Goal: Task Accomplishment & Management: Complete application form

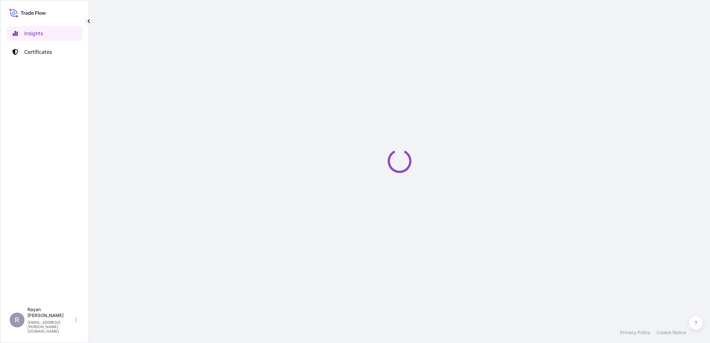
select select "2025"
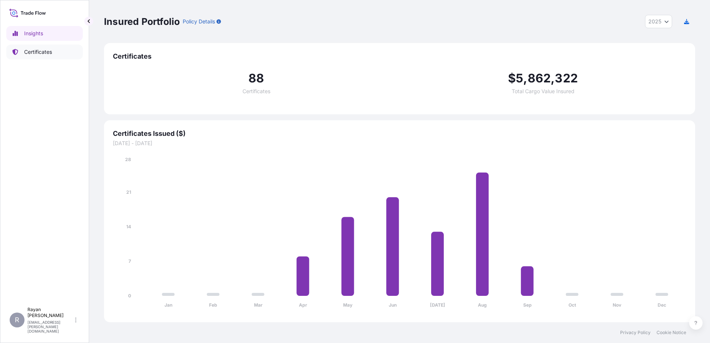
click at [66, 55] on link "Certificates" at bounding box center [44, 52] width 76 height 15
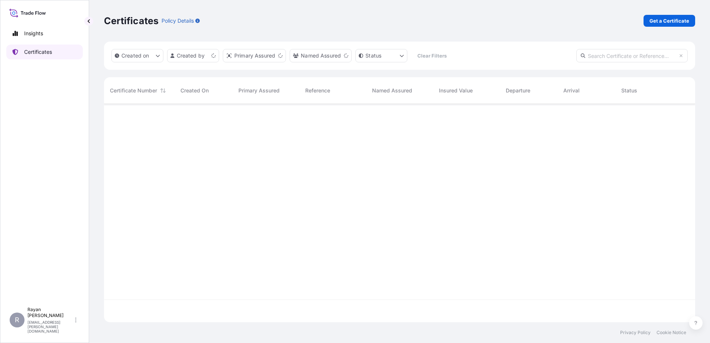
scroll to position [217, 586]
click at [647, 22] on link "Get a Certificate" at bounding box center [670, 21] width 52 height 12
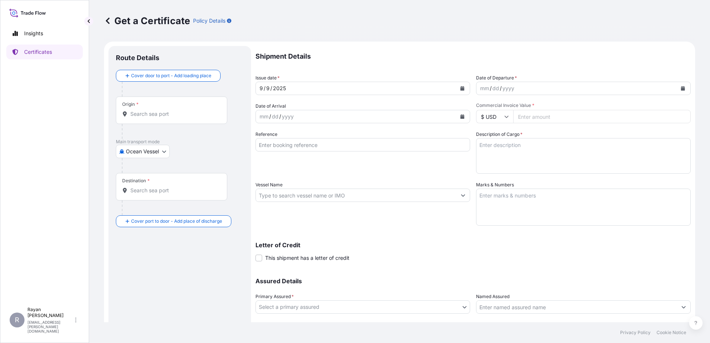
drag, startPoint x: 131, startPoint y: 143, endPoint x: 136, endPoint y: 150, distance: 8.5
click at [131, 143] on p "Main transport mode" at bounding box center [180, 142] width 128 height 6
click at [136, 150] on body "Insights Certificates R [PERSON_NAME] [EMAIL_ADDRESS][PERSON_NAME][DOMAIN_NAME]…" at bounding box center [355, 171] width 710 height 343
click at [145, 170] on div "Air" at bounding box center [143, 170] width 49 height 13
select select "Air"
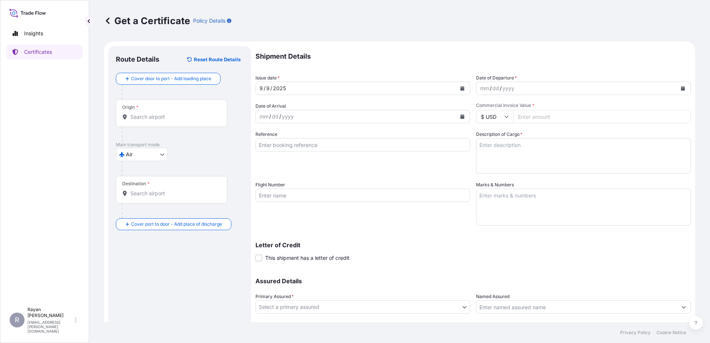
click at [146, 121] on div "Origin *" at bounding box center [171, 113] width 111 height 27
click at [146, 121] on input "Origin *" at bounding box center [174, 116] width 88 height 7
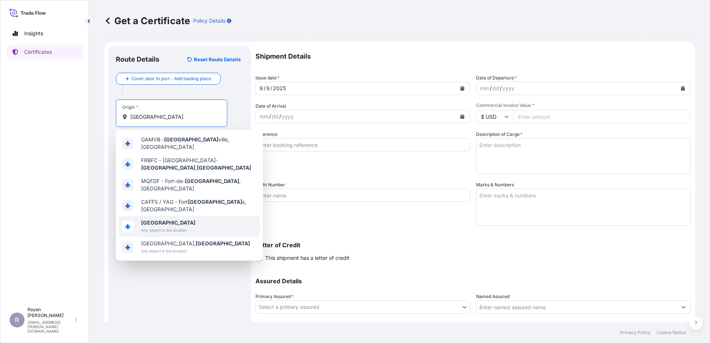
click at [175, 219] on span "[GEOGRAPHIC_DATA]" at bounding box center [168, 222] width 54 height 7
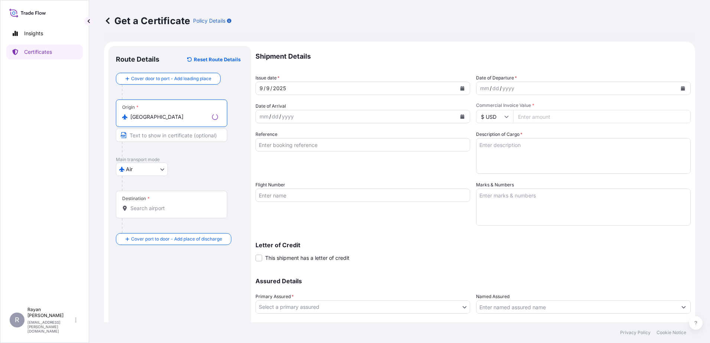
type input "[GEOGRAPHIC_DATA]"
click at [166, 207] on input "Destination *" at bounding box center [174, 208] width 88 height 7
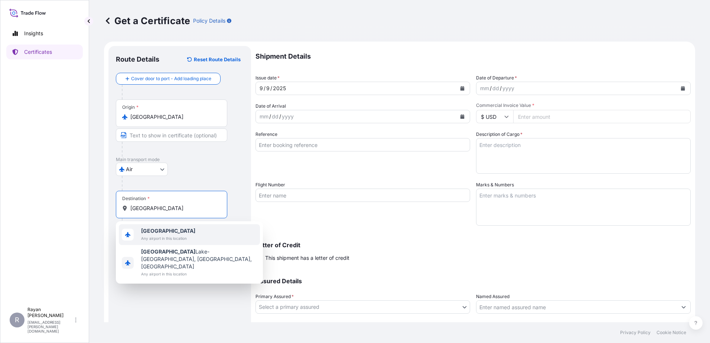
click at [173, 231] on span "[GEOGRAPHIC_DATA]" at bounding box center [168, 230] width 54 height 7
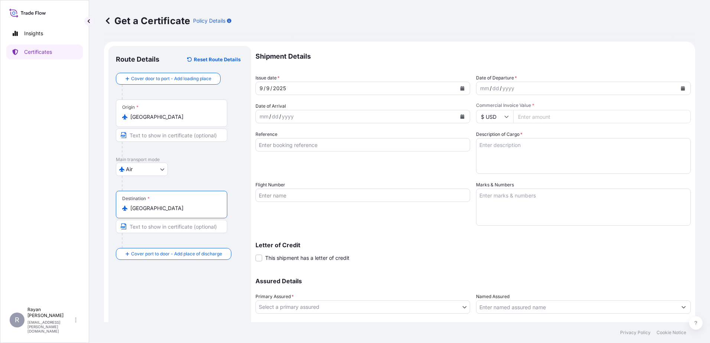
type input "[GEOGRAPHIC_DATA]"
click at [677, 89] on button "Calendar" at bounding box center [683, 88] width 12 height 12
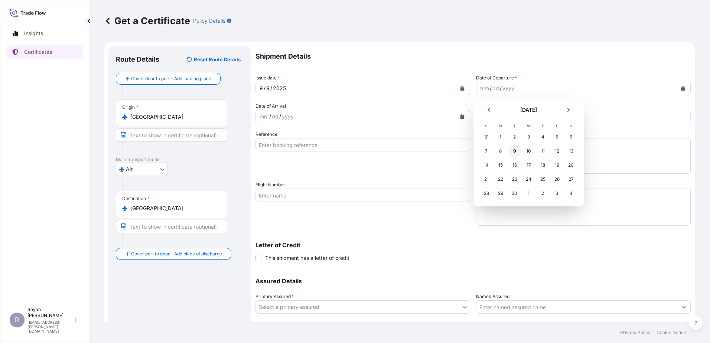
click at [514, 149] on div "9" at bounding box center [514, 150] width 13 height 13
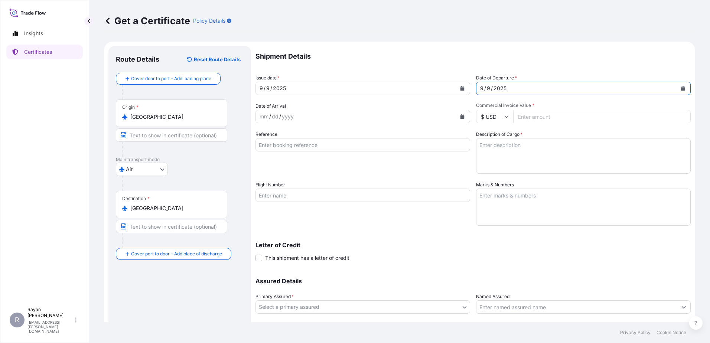
click at [536, 117] on input "Commercial Invoice Value *" at bounding box center [601, 116] width 177 height 13
type input "38676.6"
click at [435, 168] on div "Reference" at bounding box center [362, 152] width 215 height 43
click at [296, 149] on input "Reference" at bounding box center [362, 144] width 215 height 13
paste input "0822414488"
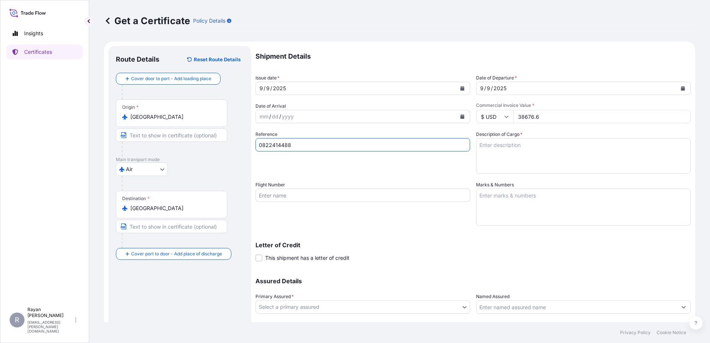
type input "0822414488"
click at [525, 142] on textarea "Description of Cargo *" at bounding box center [583, 156] width 215 height 36
paste textarea "Medical Supplies (diagnostics consumables & reagents)"
drag, startPoint x: 631, startPoint y: 145, endPoint x: 520, endPoint y: 145, distance: 111.0
click at [520, 145] on textarea "Medical Supplies (diagnostics consumables & reagents)" at bounding box center [583, 156] width 215 height 36
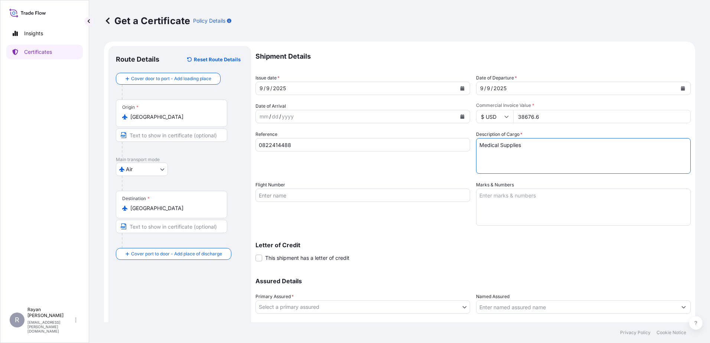
click at [498, 146] on textarea "Medical Supplies" at bounding box center [583, 156] width 215 height 36
type textarea "Medical Equipments Supplies"
click at [332, 255] on span "This shipment has a letter of credit" at bounding box center [307, 257] width 84 height 7
click at [255, 254] on input "This shipment has a letter of credit" at bounding box center [255, 254] width 0 height 0
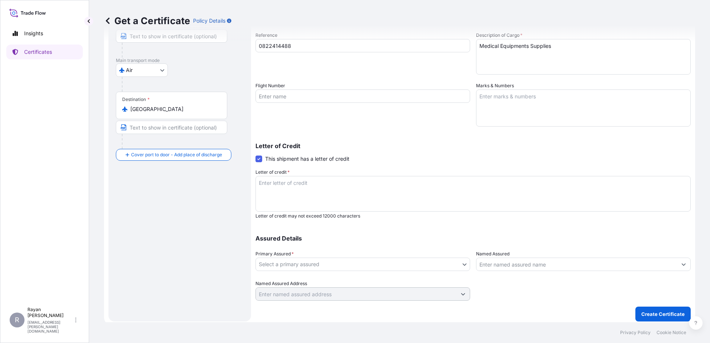
scroll to position [103, 0]
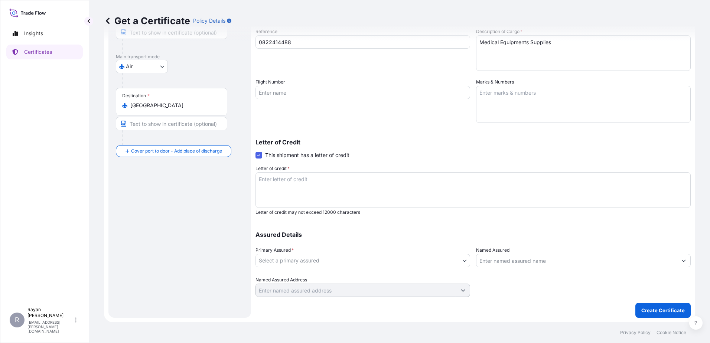
click at [405, 195] on textarea "Letter of credit *" at bounding box center [472, 190] width 435 height 36
paste textarea "THE EGYPTIAN AUTHORITY FOR UNIFIED PROCUREMENT, MEDICAL SUPPLY AND MEDICAL TECH…"
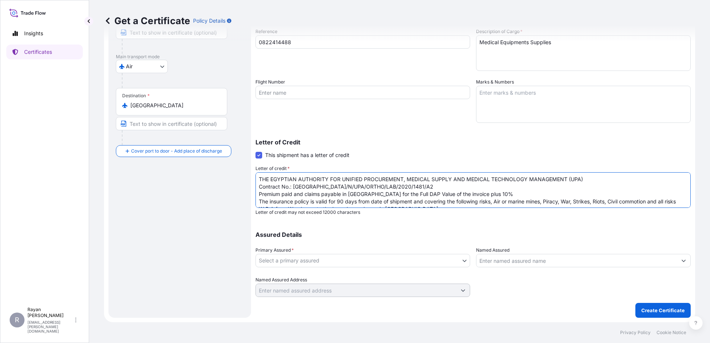
scroll to position [56, 0]
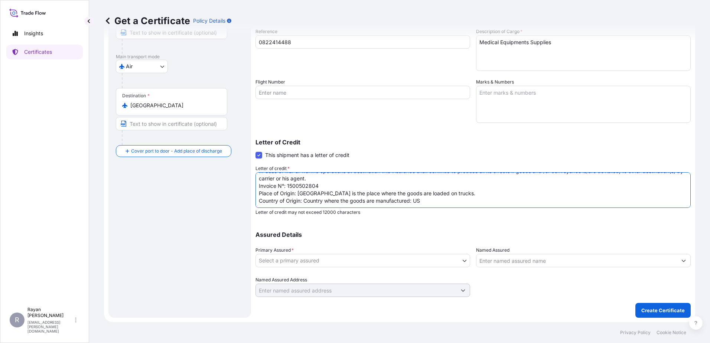
type textarea "THE EGYPTIAN AUTHORITY FOR UNIFIED PROCUREMENT, MEDICAL SUPPLY AND MEDICAL TECH…"
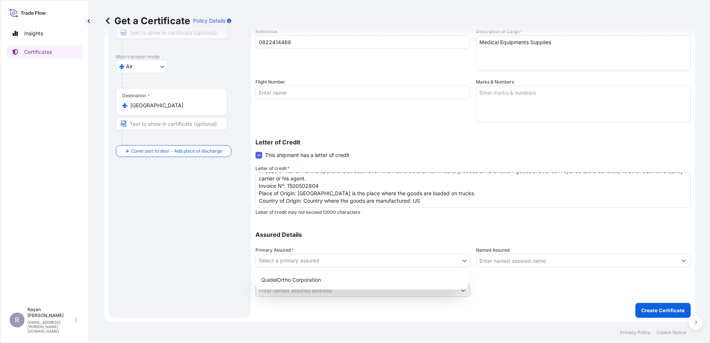
click at [418, 259] on body "Insights Certificates R [PERSON_NAME] [EMAIL_ADDRESS][PERSON_NAME][DOMAIN_NAME]…" at bounding box center [355, 171] width 710 height 343
click at [406, 274] on div "QuidelOrtho Corporation" at bounding box center [361, 279] width 206 height 13
select select "31549"
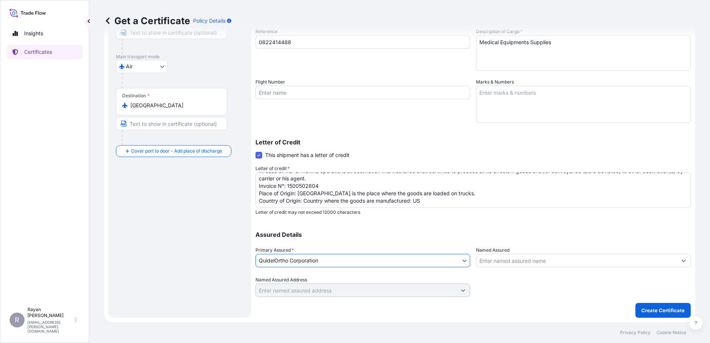
click at [513, 264] on input "Named Assured" at bounding box center [576, 260] width 201 height 13
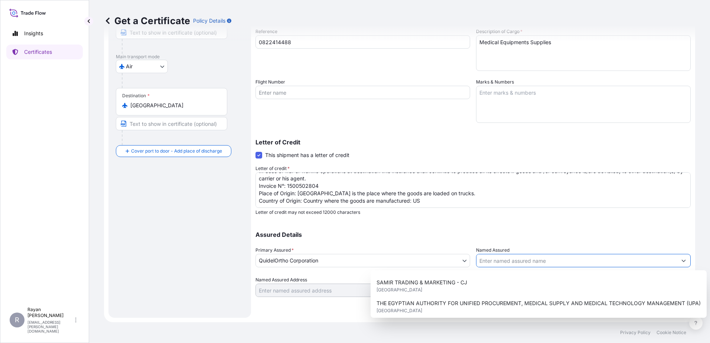
scroll to position [186, 0]
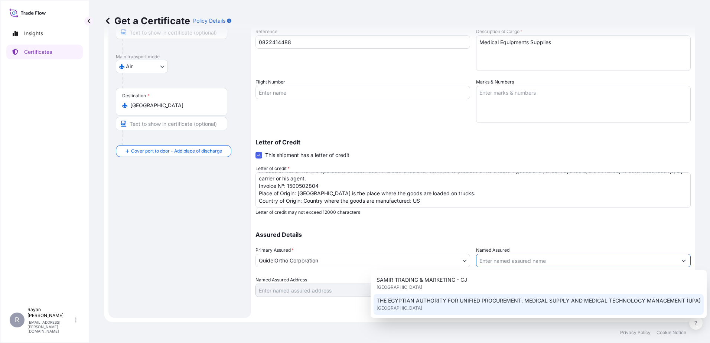
click at [525, 304] on span "THE EGYPTIAN AUTHORITY FOR UNIFIED PROCUREMENT, MEDICAL SUPPLY AND MEDICAL TECH…" at bounding box center [539, 300] width 324 height 7
type input "THE EGYPTIAN AUTHORITY FOR UNIFIED PROCUREMENT, MEDICAL SUPPLY AND MEDICAL TECH…"
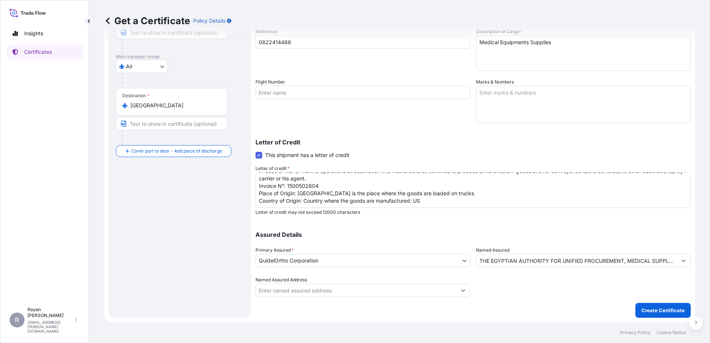
click at [525, 304] on div "Shipment Details Issue date * [DATE] Date of Departure * [DATE] Date of Arrival…" at bounding box center [472, 130] width 435 height 375
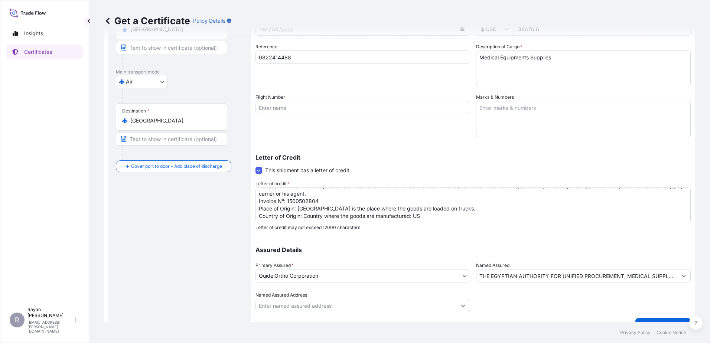
scroll to position [103, 0]
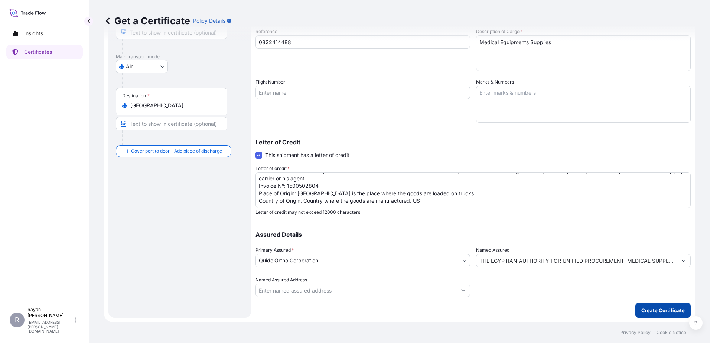
click at [645, 310] on p "Create Certificate" at bounding box center [662, 310] width 43 height 7
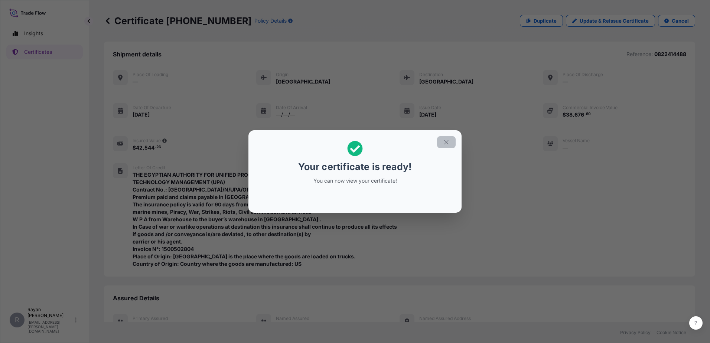
click at [446, 139] on icon "button" at bounding box center [446, 142] width 7 height 7
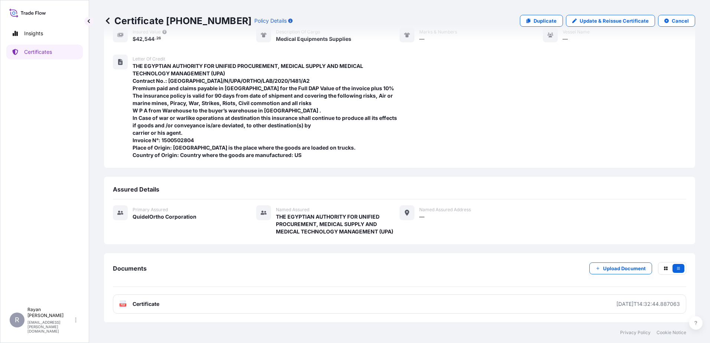
scroll to position [109, 0]
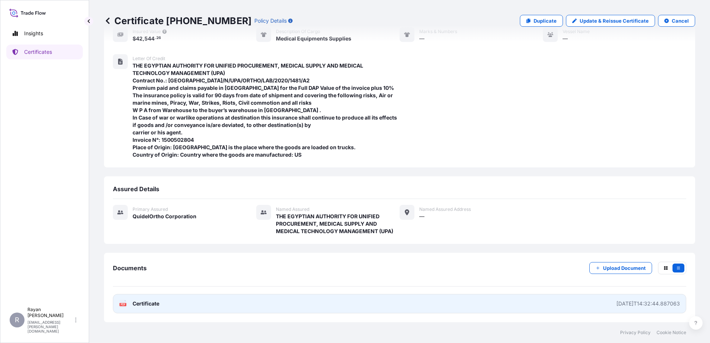
click at [150, 301] on span "Certificate" at bounding box center [146, 303] width 27 height 7
